Goal: Navigation & Orientation: Find specific page/section

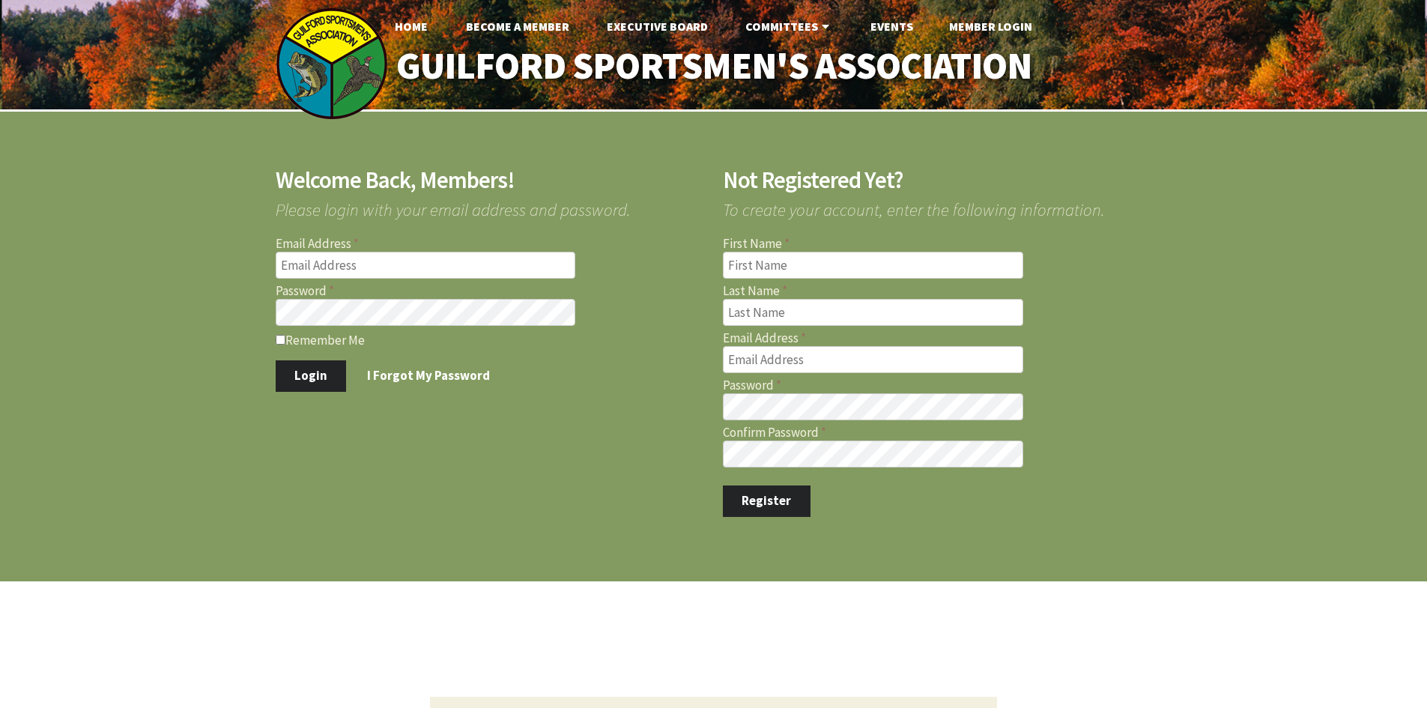
click at [315, 279] on input "Email Address" at bounding box center [426, 265] width 300 height 27
type input "[EMAIL_ADDRESS][DOMAIN_NAME]"
click at [276, 360] on button "Login" at bounding box center [311, 375] width 71 height 31
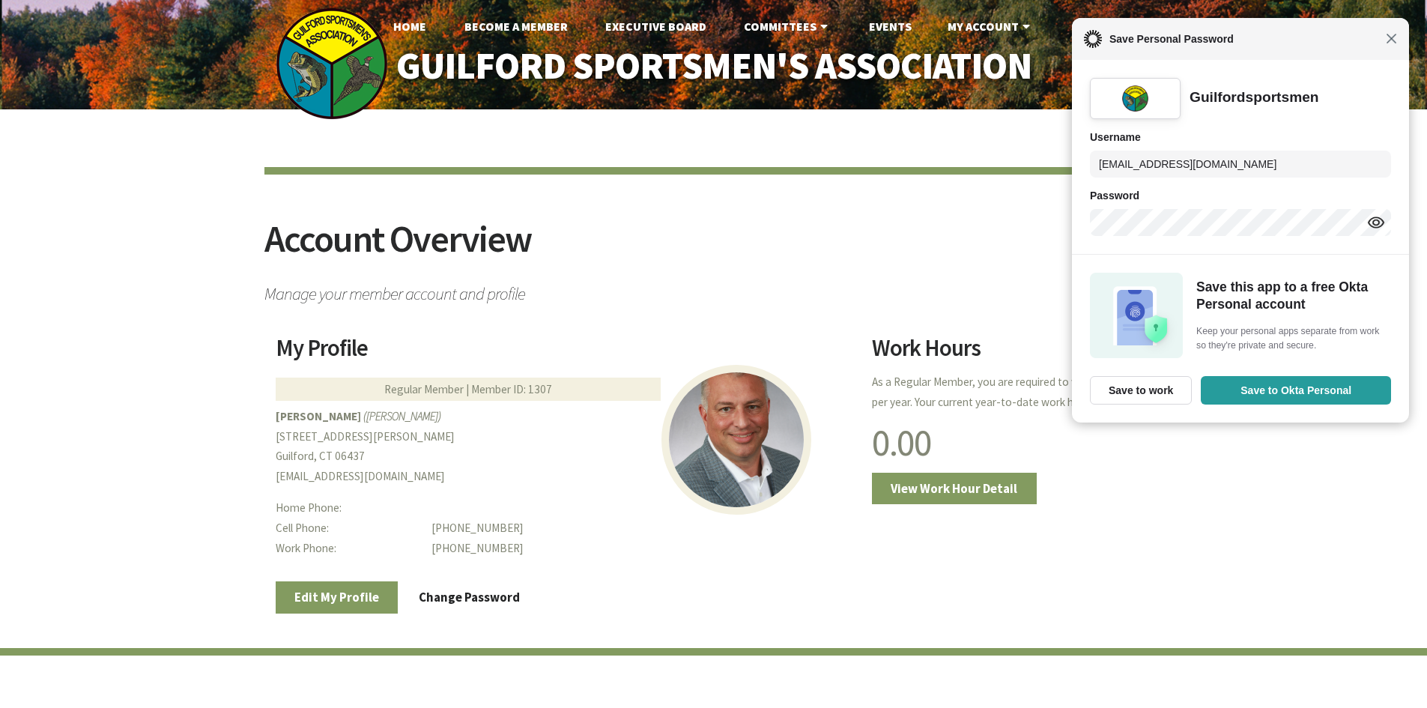
click at [1392, 39] on span "Close" at bounding box center [1391, 38] width 11 height 11
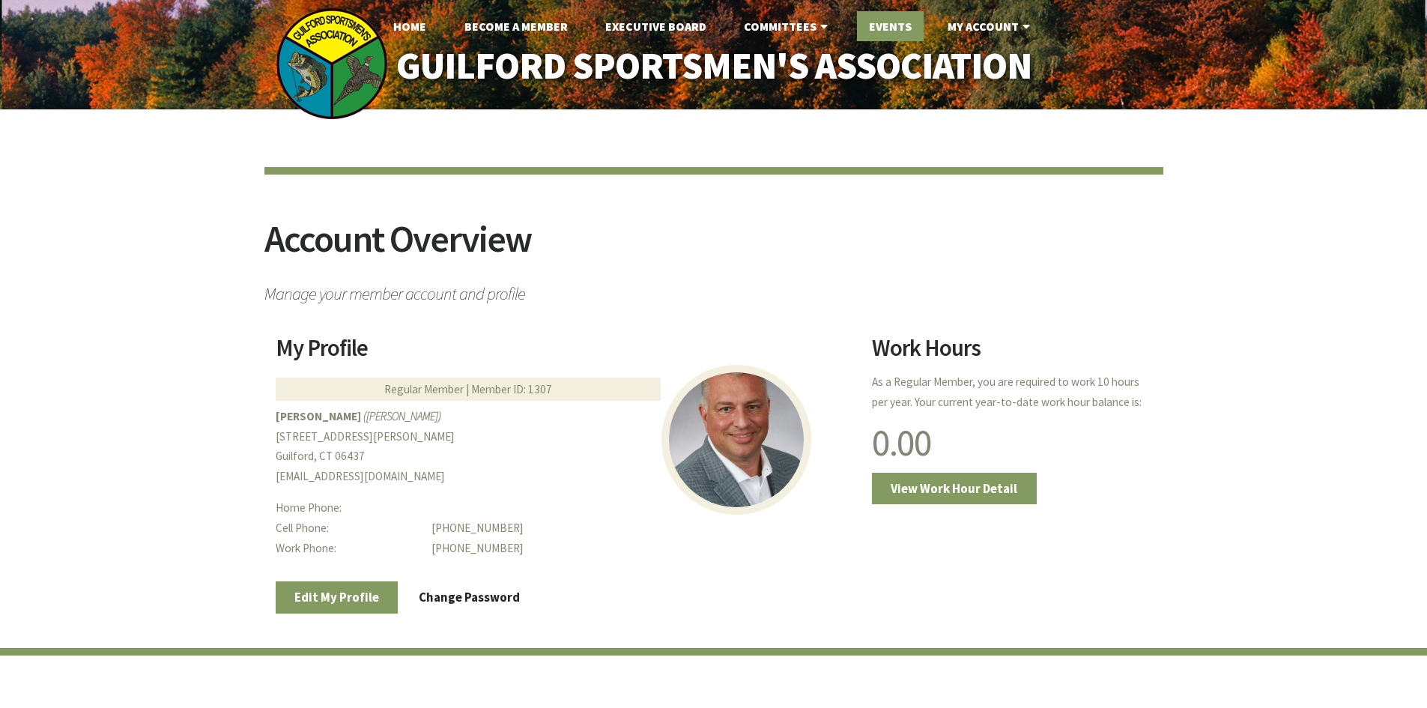
click at [886, 28] on link "Events" at bounding box center [890, 26] width 67 height 30
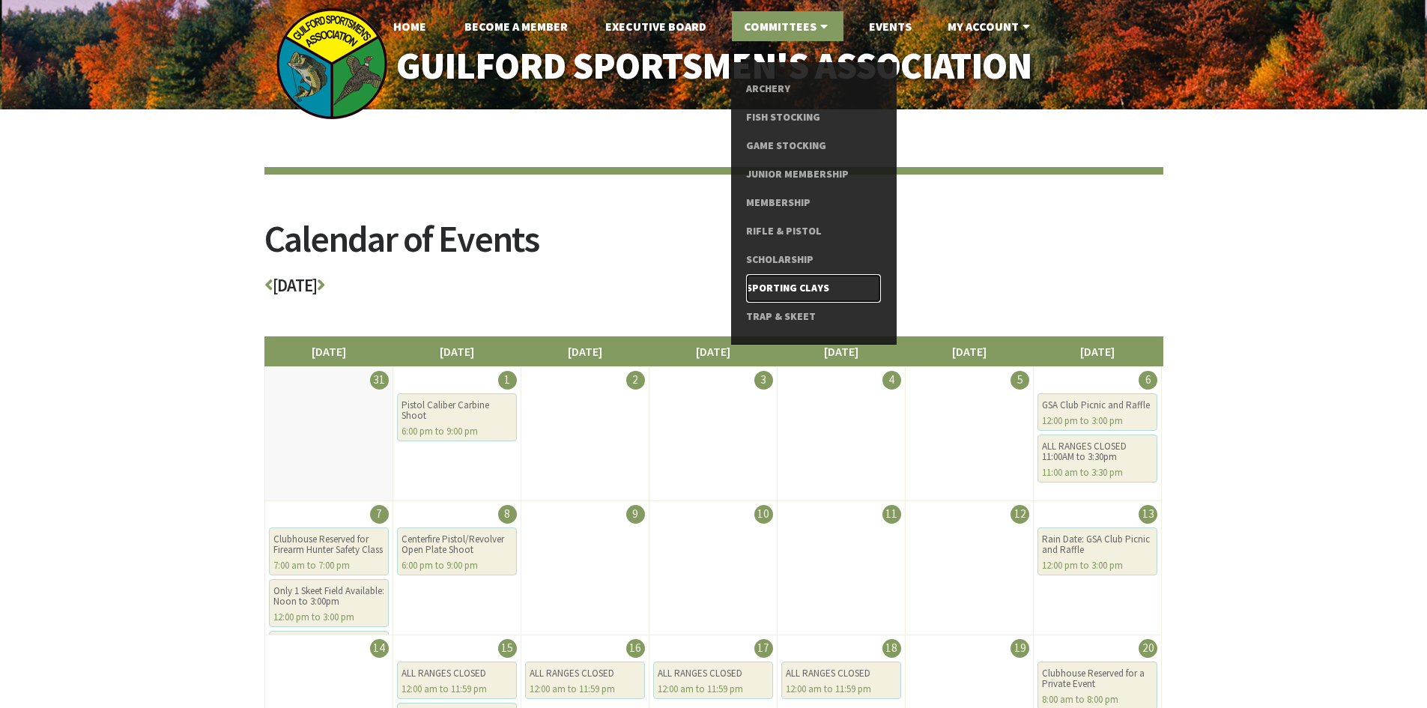
click at [786, 284] on link "Sporting Clays" at bounding box center [813, 288] width 134 height 28
